Goal: Information Seeking & Learning: Learn about a topic

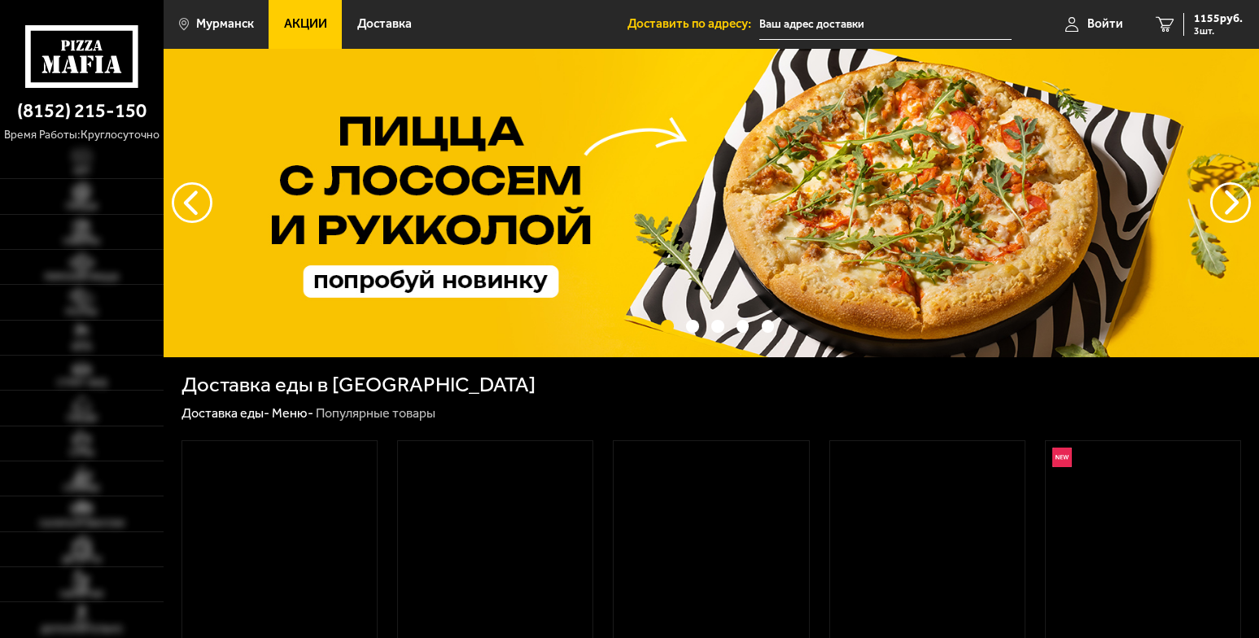
click at [299, 7] on link "Акции" at bounding box center [304, 24] width 73 height 49
click at [309, 33] on link "Акции" at bounding box center [304, 24] width 73 height 49
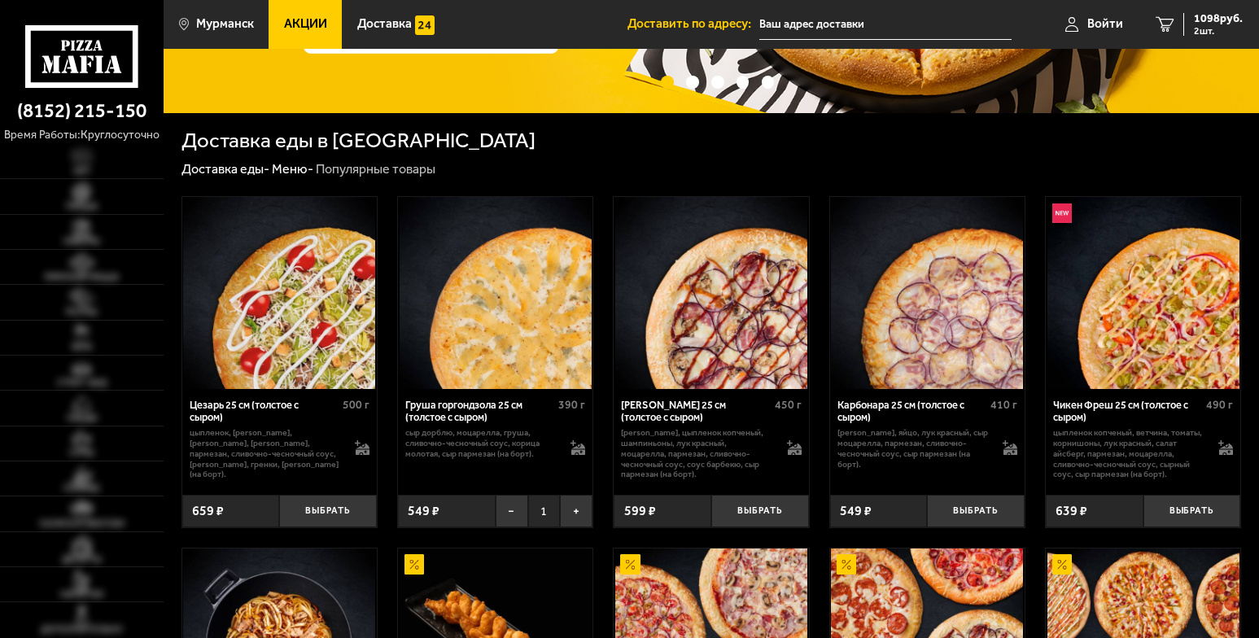
scroll to position [13, 0]
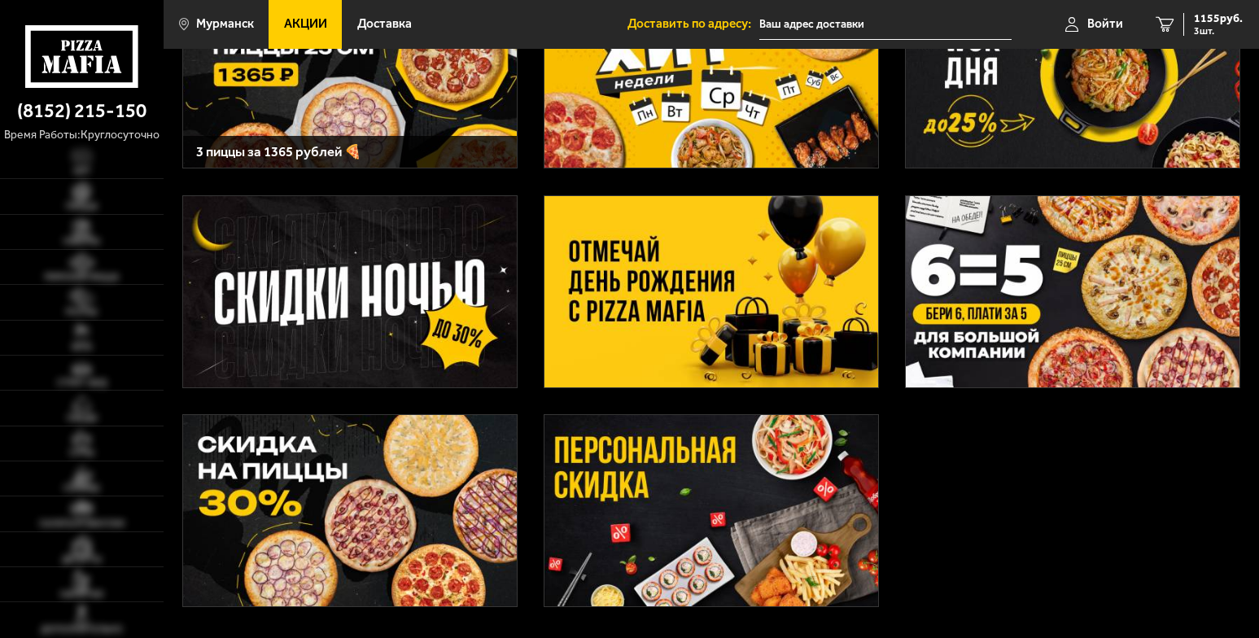
scroll to position [163, 0]
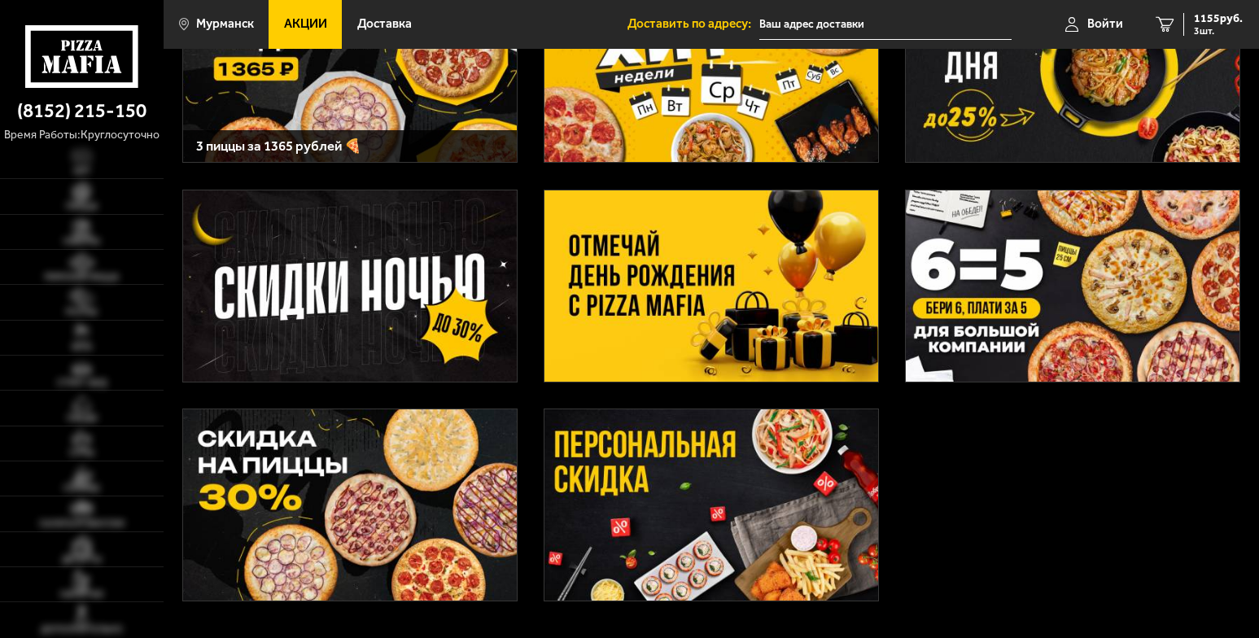
click at [710, 287] on img at bounding box center [711, 285] width 334 height 191
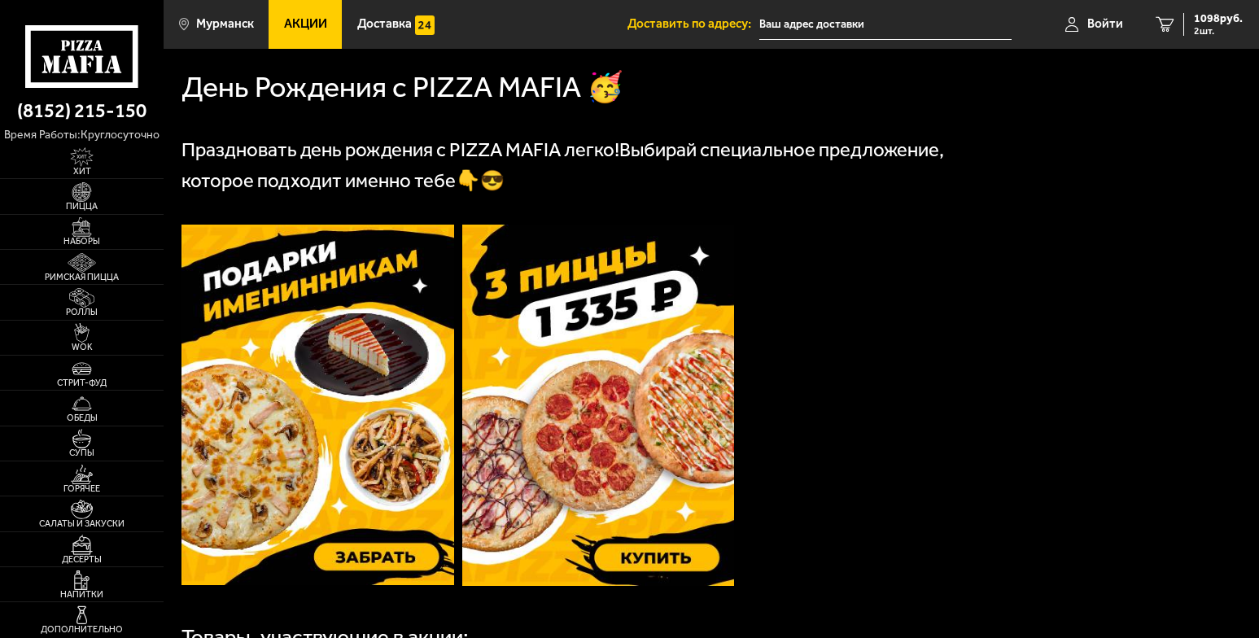
scroll to position [488, 0]
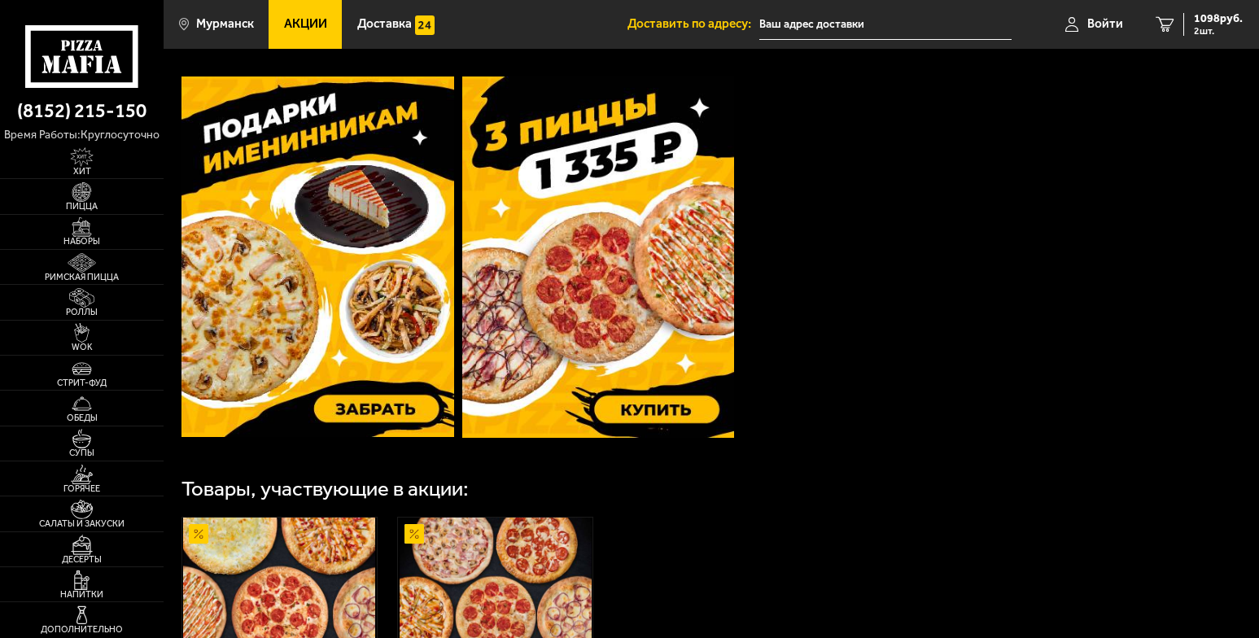
click at [314, 332] on img at bounding box center [317, 256] width 273 height 360
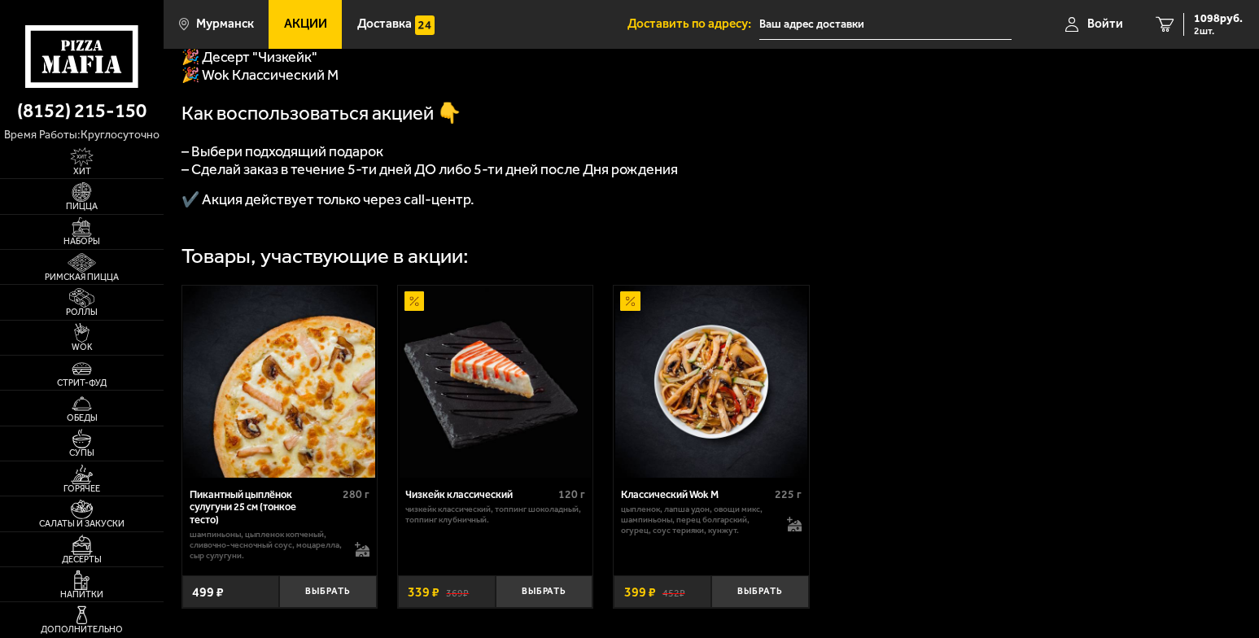
scroll to position [488, 0]
